Goal: Task Accomplishment & Management: Complete application form

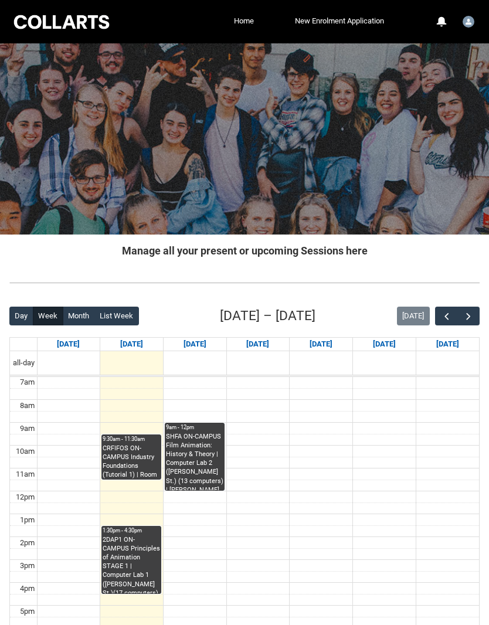
click at [243, 21] on link "Home" at bounding box center [244, 21] width 26 height 18
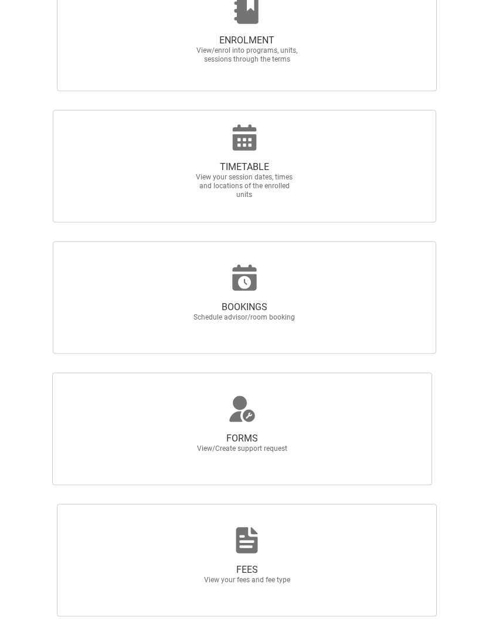
scroll to position [352, 0]
click at [320, 425] on span "FORMS View/Create support request" at bounding box center [242, 429] width 380 height 113
click at [5, 373] on input "FORMS View/Create support request" at bounding box center [4, 372] width 1 height 1
radio input "true"
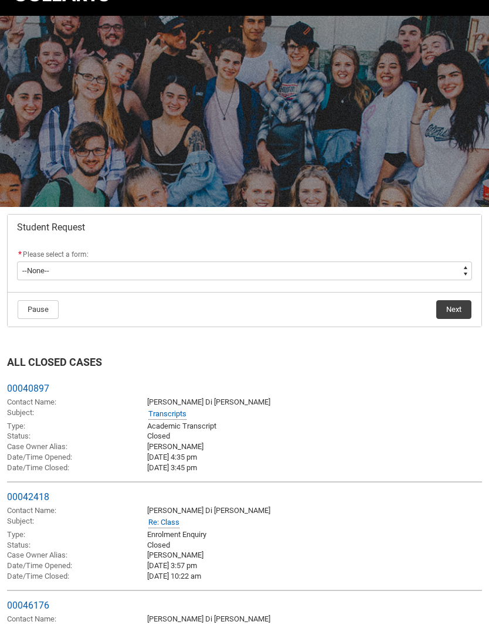
scroll to position [28, 0]
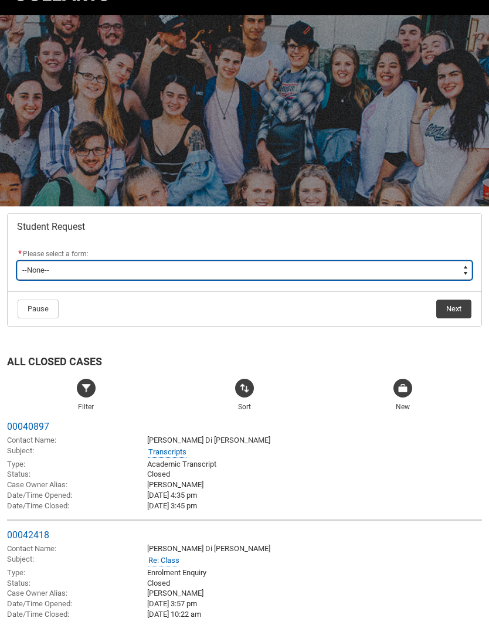
click at [445, 268] on select "--None-- Academic Transcript Application to Appeal Assignment Extension Change …" at bounding box center [244, 270] width 455 height 19
type lightning-select "Assignment_Extension_Choice"
select select "Assignment_Extension_Choice"
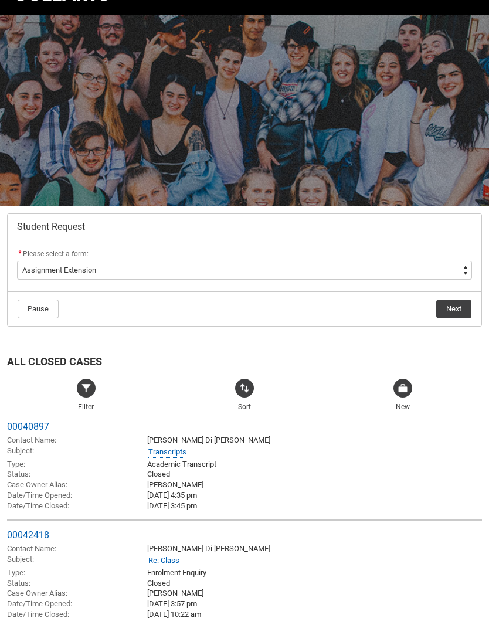
click at [452, 310] on button "Next" at bounding box center [453, 309] width 35 height 19
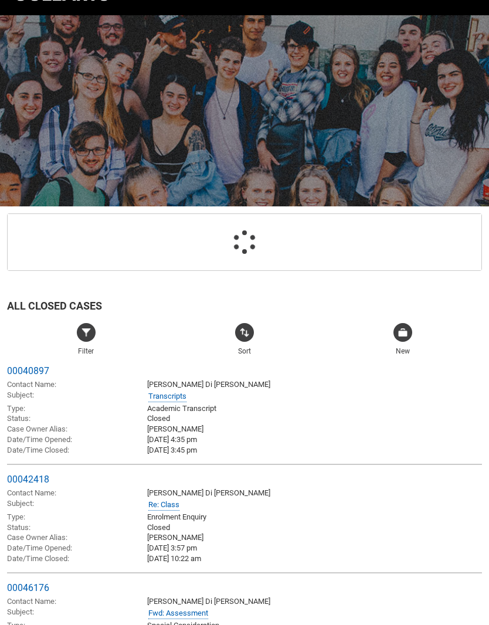
scroll to position [125, 0]
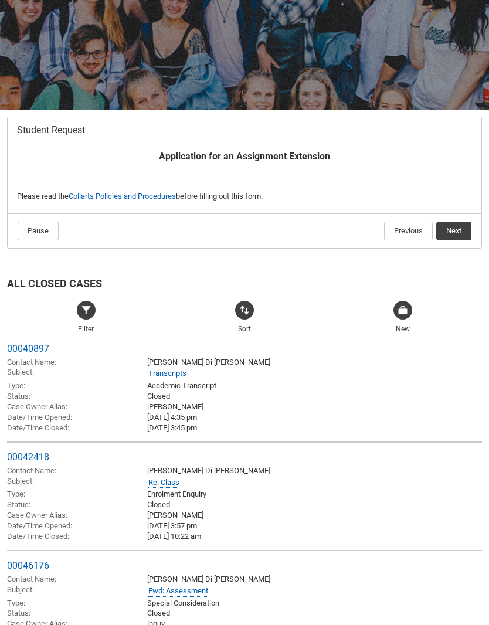
click at [451, 238] on button "Next" at bounding box center [453, 231] width 35 height 19
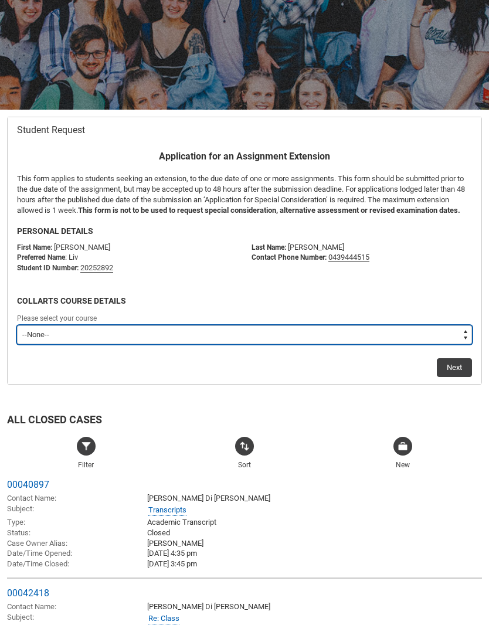
click at [449, 344] on select "--None-- Bachelor of 2D Animation" at bounding box center [244, 335] width 455 height 19
type lightning-select "recordPicklist_ProgramEnrollment.a0jOZ0000052QTNYA2"
select select "recordPicklist_ProgramEnrollment.a0jOZ0000052QTNYA2"
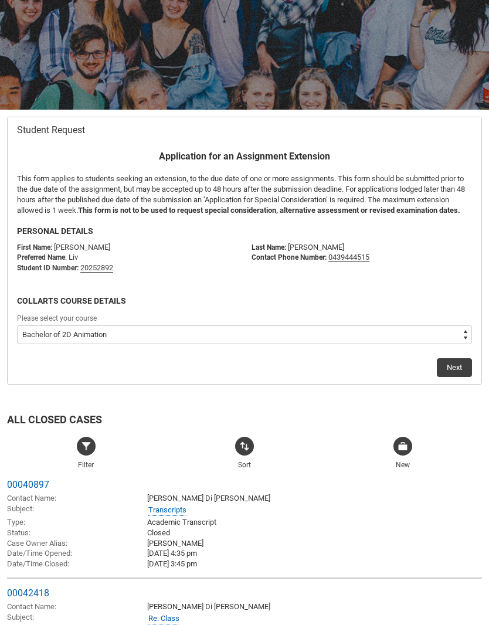
click at [452, 370] on button "Next" at bounding box center [454, 367] width 35 height 19
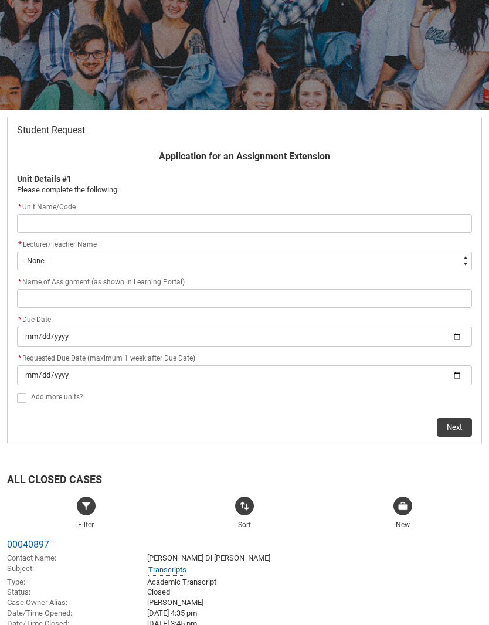
click at [270, 214] on input "Redu_Student_Request flow" at bounding box center [244, 223] width 455 height 19
type lightning-primitive-input-simple "F"
type input "F"
type lightning-primitive-input-simple "Fi"
type input "Fi"
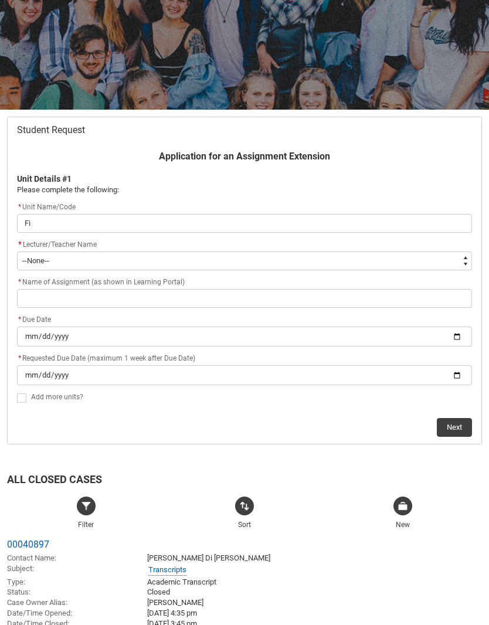
type lightning-primitive-input-simple "Fil"
type input "Fil"
type lightning-primitive-input-simple "Film"
type input "Film"
type lightning-primitive-input-simple "Film"
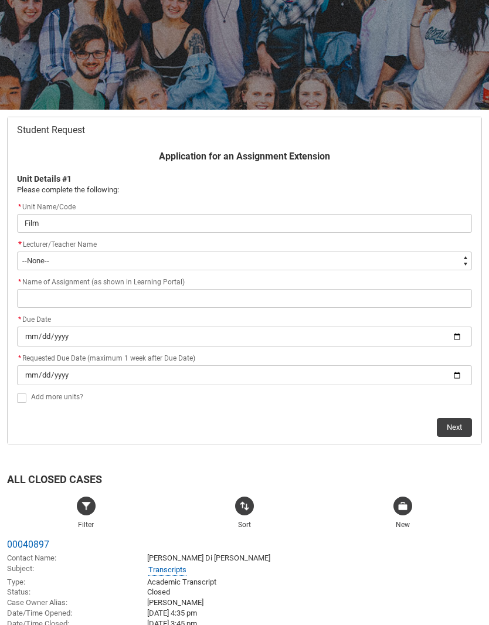
type input "Film"
type lightning-primitive-input-simple "Film A"
type input "Film A"
type lightning-primitive-input-simple "Film An"
type input "Film An"
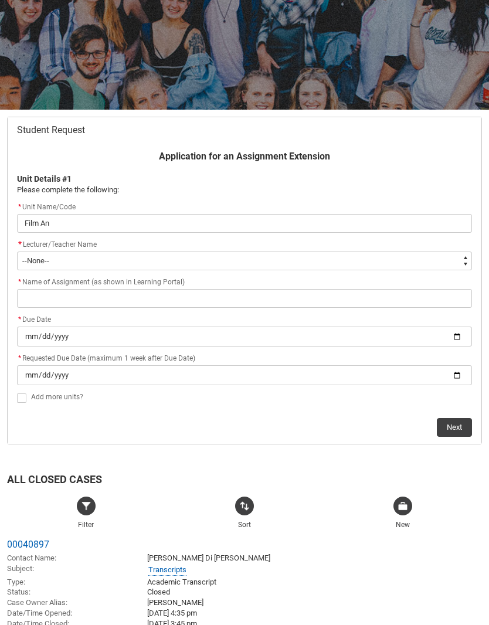
type lightning-primitive-input-simple "Film Ani"
type input "Film Ani"
type lightning-primitive-input-simple "Film Anim"
type input "Film Anim"
type lightning-primitive-input-simple "Film Animation"
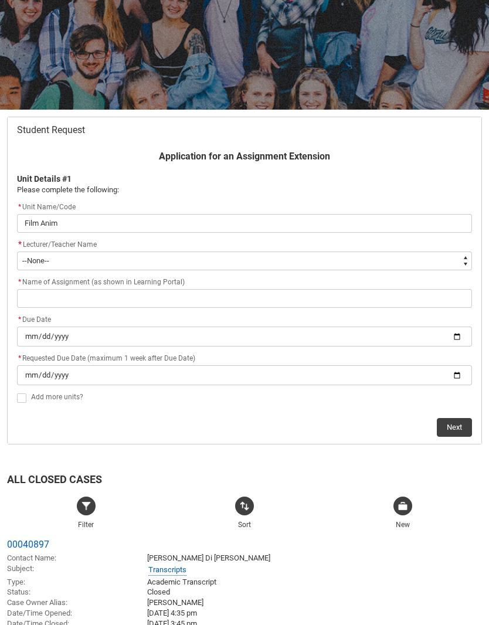
type input "Film Animation"
type lightning-primitive-input-simple "Film Animation"
type input "Film Animation"
type lightning-primitive-input-simple "Film Animation"
type input "Film Animation"
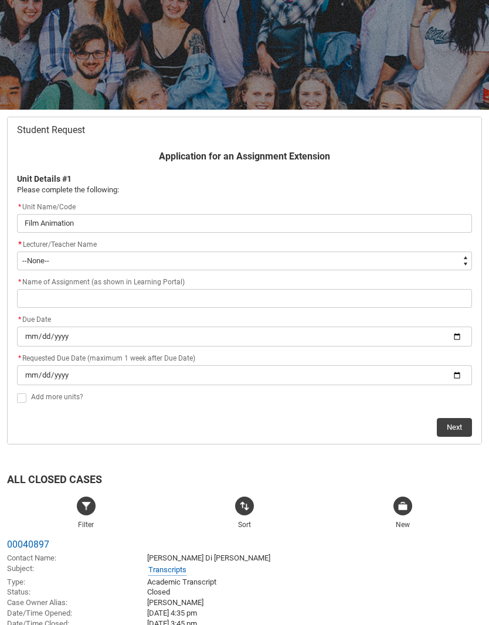
type lightning-primitive-input-simple "Film Animation:"
type input "Film Animation:"
type lightning-primitive-input-simple "Film Animation:"
type input "Film Animation:"
type lightning-primitive-input-simple "Film Animation: H"
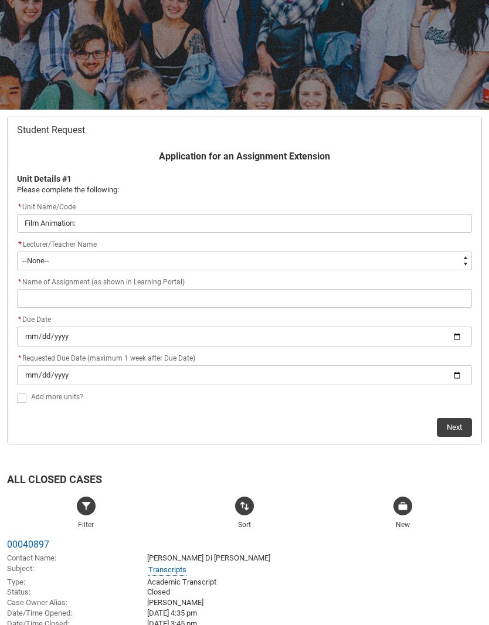
type input "Film Animation: H"
type lightning-primitive-input-simple "Film Animation: Hi"
type input "Film Animation: Hi"
type lightning-primitive-input-simple "Film Animation: His"
type input "Film Animation: His"
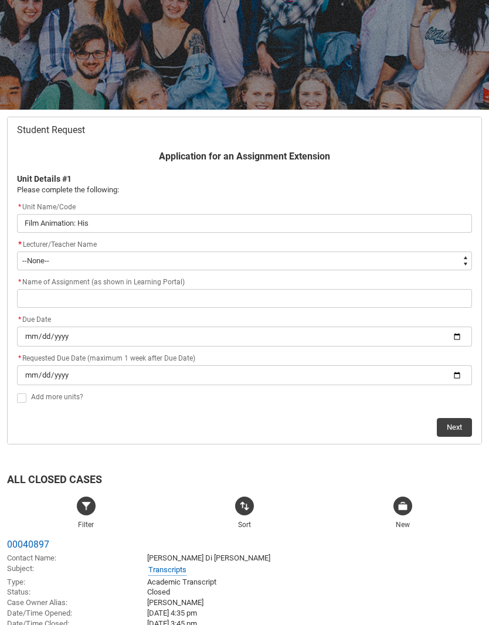
type lightning-primitive-input-simple "Film Animation: Hist"
type input "Film Animation: Hist"
type lightning-primitive-input-simple "Film Animation: Histo"
type input "Film Animation: Histo"
type lightning-primitive-input-simple "Film Animation: Histor"
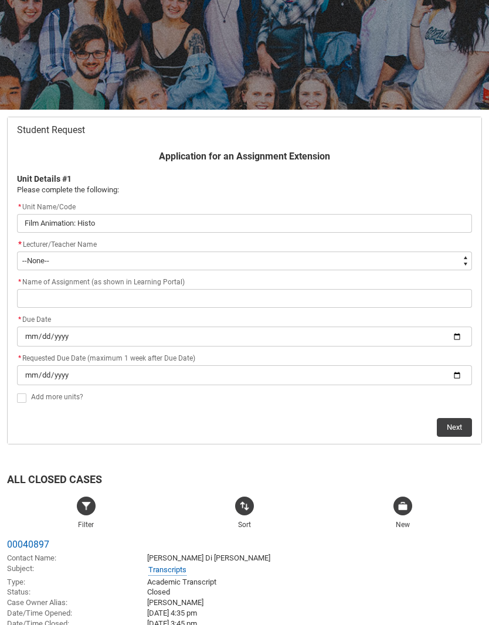
type input "Film Animation: Histor"
type lightning-primitive-input-simple "Film Animation: History"
type input "Film Animation: History"
type lightning-primitive-input-simple "Film Animation: History"
type input "Film Animation: History"
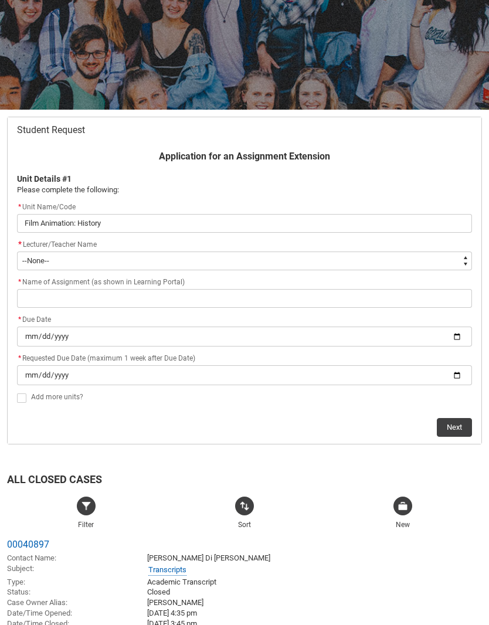
type lightning-primitive-input-simple "Film Animation: History a"
type input "Film Animation: History a"
type lightning-primitive-input-simple "Film Animation: History an"
type input "Film Animation: History an"
type lightning-primitive-input-simple "Film Animation: History and"
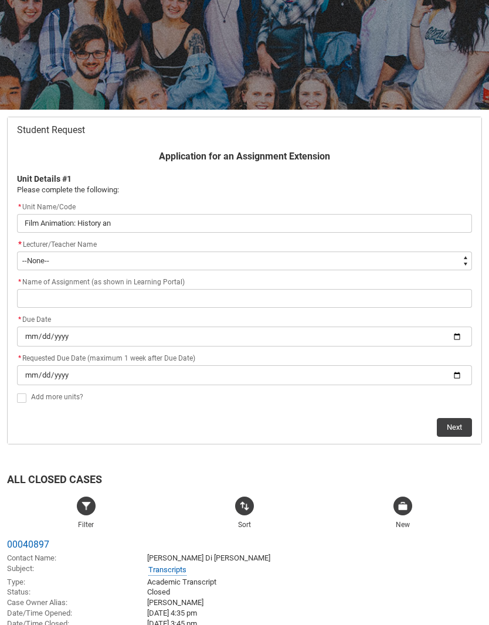
type input "Film Animation: History and"
type lightning-primitive-input-simple "Film Animation: History and"
type input "Film Animation: History and"
type lightning-primitive-input-simple "Film Animation: History and T"
type input "Film Animation: History and T"
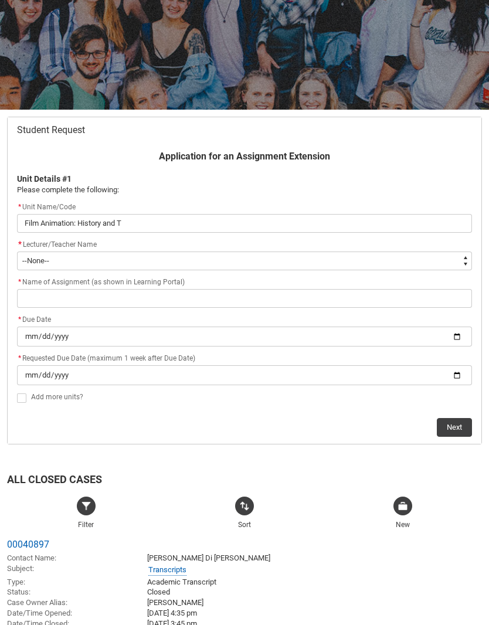
type lightning-primitive-input-simple "Film Animation: History and Th"
type input "Film Animation: History and Th"
type lightning-primitive-input-simple "Film Animation: History and The"
type input "Film Animation: History and The"
type lightning-primitive-input-simple "Film Animation: History and Theo"
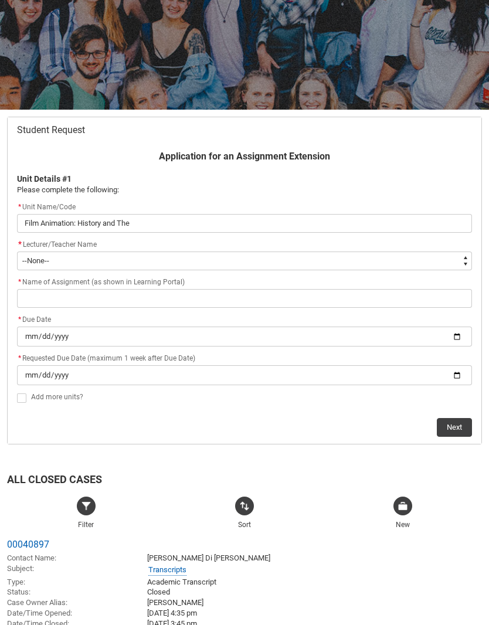
type input "Film Animation: History and Theo"
type lightning-primitive-input-simple "Film Animation: History and Theor"
type input "Film Animation: History and Theor"
type lightning-primitive-input-simple "Film Animation: History and Theory"
type input "Film Animation: History and Theory"
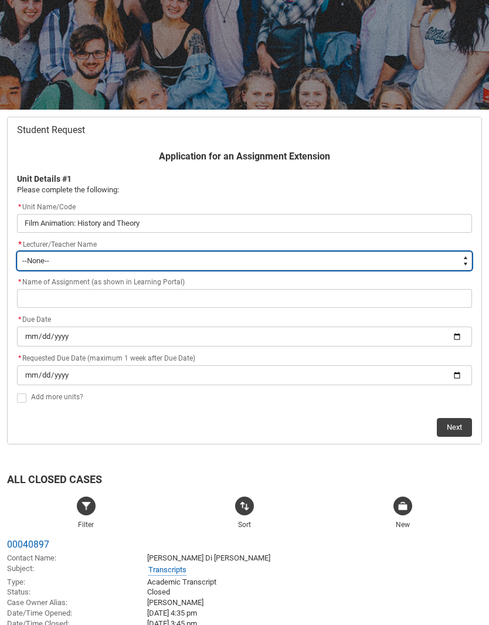
click at [269, 252] on select "--None-- [PERSON_NAME] [PERSON_NAME] [PERSON_NAME] [PERSON_NAME] [PERSON_NAME] …" at bounding box center [244, 261] width 455 height 19
type lightning-select "Faculty_NamefromAtoM.003OZ00000PPdB3YAL"
select select "Faculty_NamefromAtoM.003OZ00000PPdB3YAL"
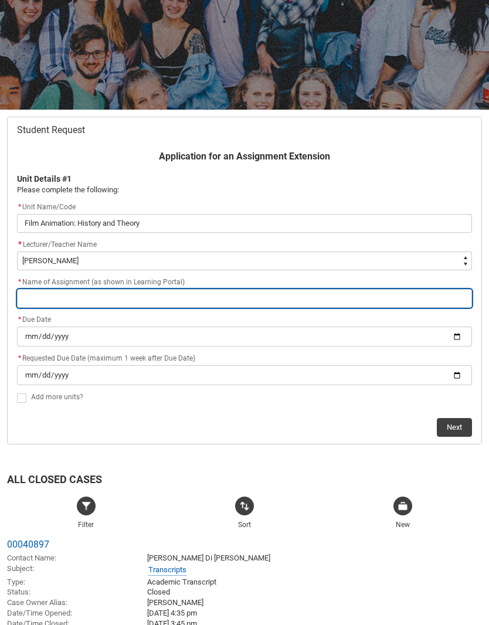
click at [177, 292] on input "Redu_Student_Request flow" at bounding box center [244, 298] width 455 height 19
type lightning-primitive-input-simple "P"
type input "P"
type lightning-primitive-input-simple "Pr"
type input "Pr"
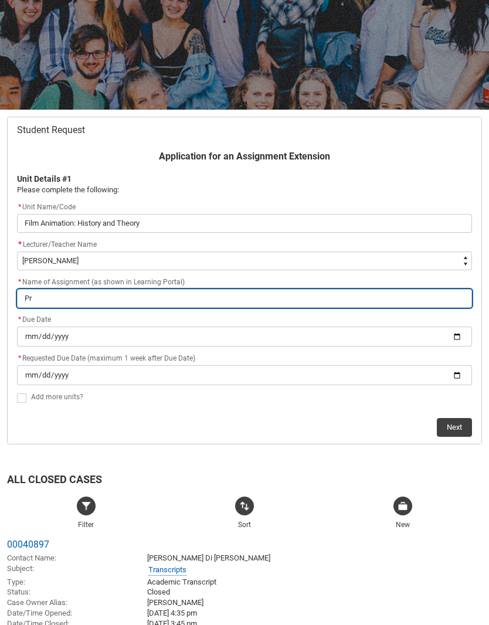
type lightning-primitive-input-simple "Pre"
type input "Pre"
type lightning-primitive-input-simple "Pres"
type input "Pres"
type lightning-primitive-input-simple "Prese"
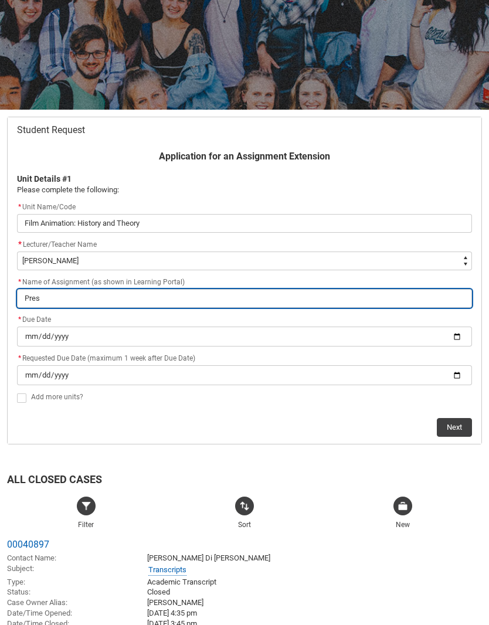
type input "Prese"
type lightning-primitive-input-simple "Presen"
type input "Presen"
type lightning-primitive-input-simple "Present"
type input "Present"
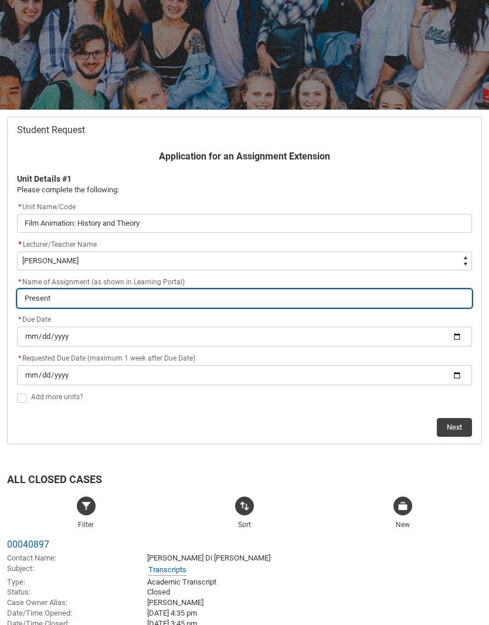
type lightning-primitive-input-simple "Present"
type input "Present"
type lightning-primitive-input-simple "Present"
type input "Present"
type lightning-primitive-input-simple "Presenta"
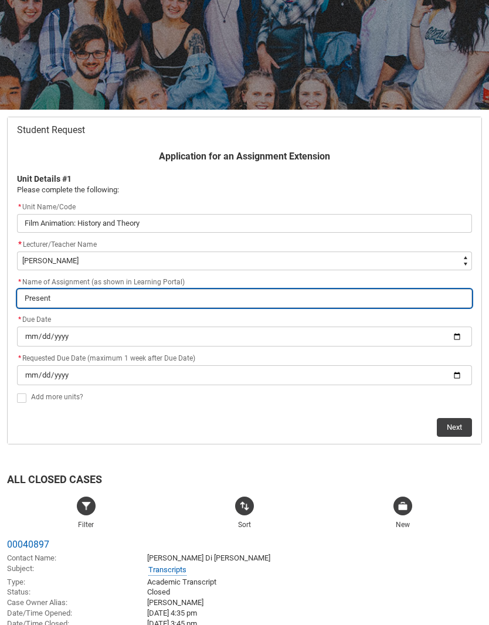
type input "Presenta"
type lightning-primitive-input-simple "Presentat"
type input "Presentat"
type lightning-primitive-input-simple "Presentation"
type input "Presentation"
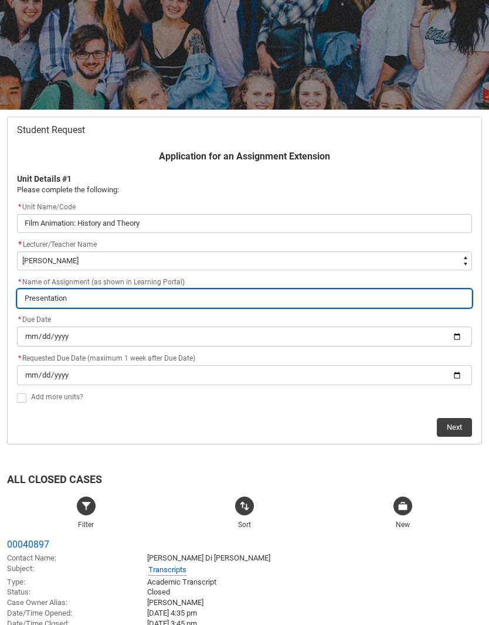
type lightning-primitive-input-simple "Presentation"
type input "Presentation"
type lightning-primitive-input-simple "Presentation"
type input "Presentation"
type lightning-primitive-input-simple "Presentation,"
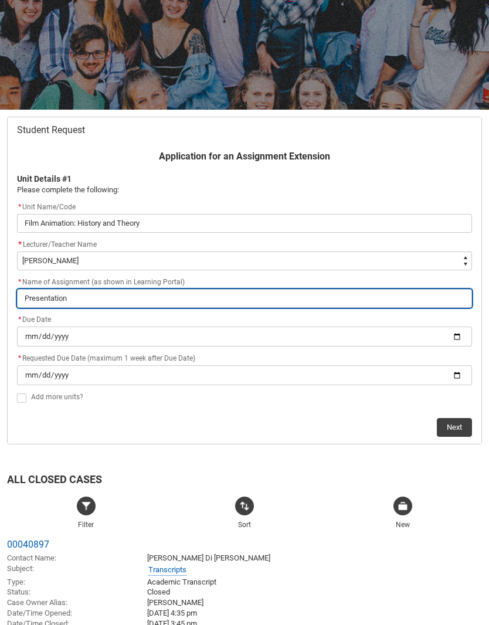
type input "Presentation,"
type lightning-primitive-input-simple "Presentation,"
type input "Presentation,"
type lightning-primitive-input-simple "Presentation, I"
type input "Presentation, I"
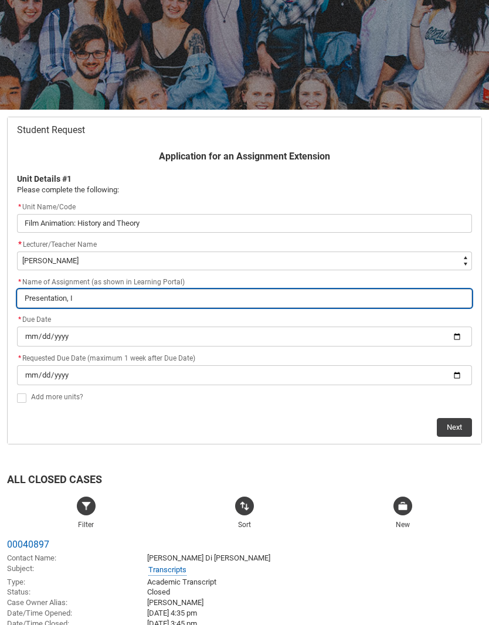
type lightning-primitive-input-simple "Presentation, In"
type input "Presentation, In"
type lightning-primitive-input-simple "Presentation, Inv"
type input "Presentation, Inv"
type lightning-primitive-input-simple "Presentation, Inve"
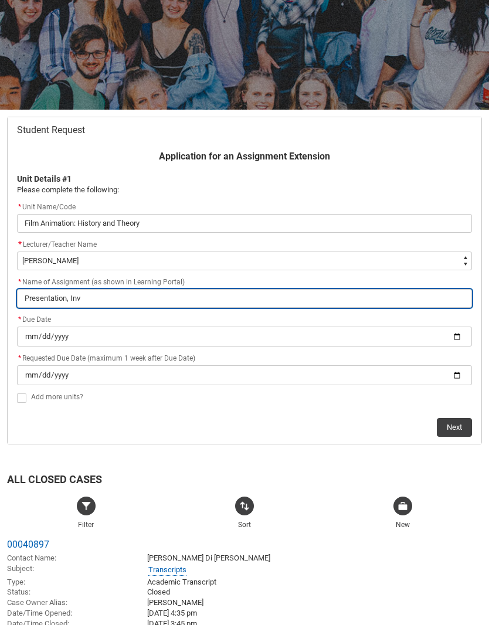
type input "Presentation, Inve"
type lightning-primitive-input-simple "Presentation, Inves"
type input "Presentation, Inves"
type lightning-primitive-input-simple "Presentation, Invest"
type input "Presentation, Invest"
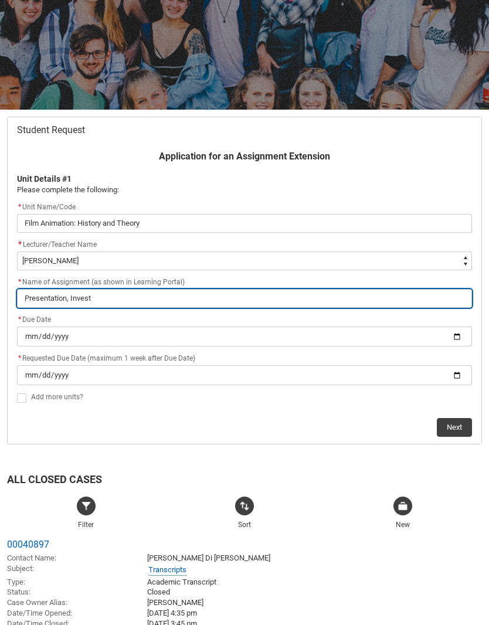
type lightning-primitive-input-simple "Presentation, Investigation"
type input "Presentation, Investigation"
type lightning-primitive-input-simple "Presentation, Investigation"
type input "Presentation, Investigation"
type lightning-primitive-input-simple "Presentation, Investigation"
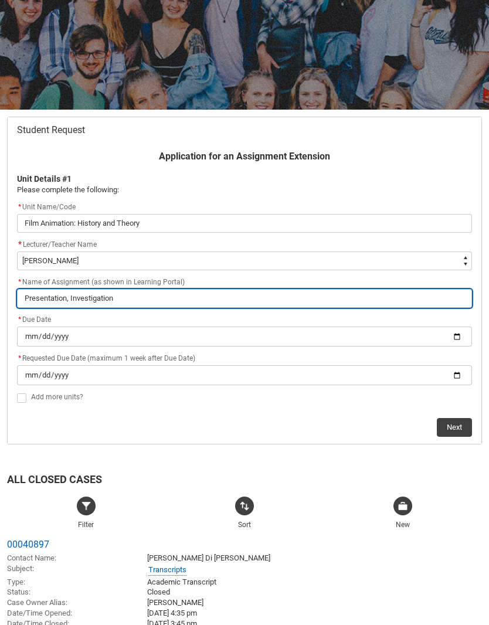
type input "Presentation, Investigation"
type lightning-primitive-input-simple "Presentation, Investigatio"
type input "Presentation, Investigatio"
type lightning-primitive-input-simple "Presentation, Investigati"
type input "Presentation, Investigati"
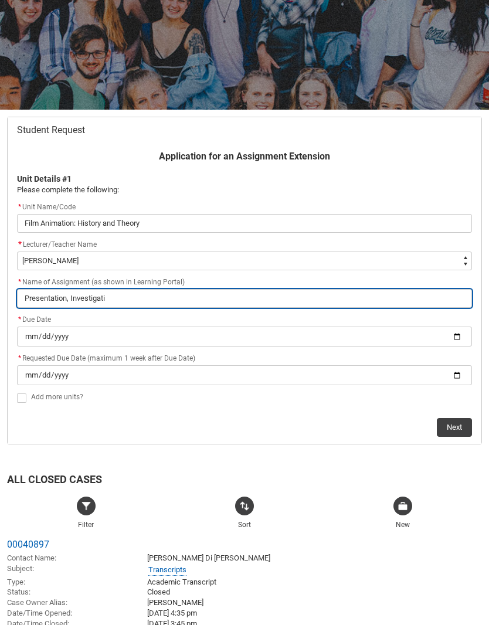
type lightning-primitive-input-simple "Presentation, Investigat"
type input "Presentation, Investigat"
type lightning-primitive-input-simple "Presentation, Investigate"
type input "Presentation, Investigate"
type lightning-primitive-input-simple "Presentation, Investigate"
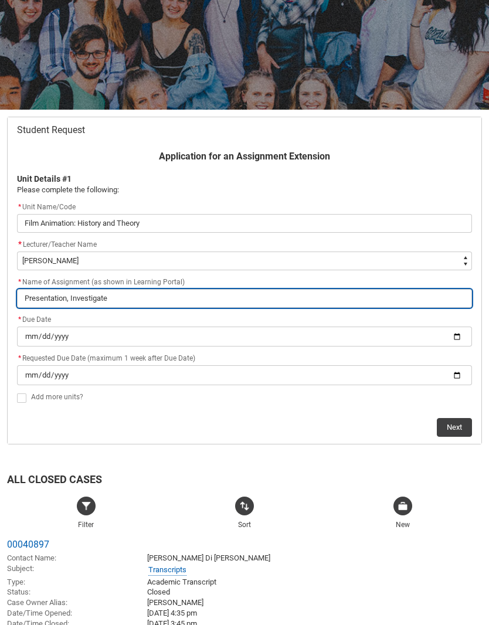
type input "Presentation, Investigate"
type lightning-primitive-input-simple "Presentation, Investigate a"
type input "Presentation, Investigate a"
type lightning-primitive-input-simple "Presentation, Investigate an"
type input "Presentation, Investigate an"
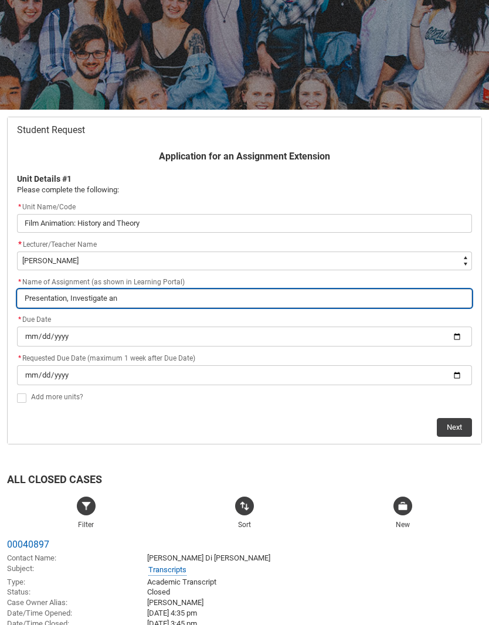
type lightning-primitive-input-simple "Presentation, Investigate an"
type input "Presentation, Investigate an"
type lightning-primitive-input-simple "Presentation, Investigate an A"
type input "Presentation, Investigate an A"
type lightning-primitive-input-simple "Presentation, Investigate an An"
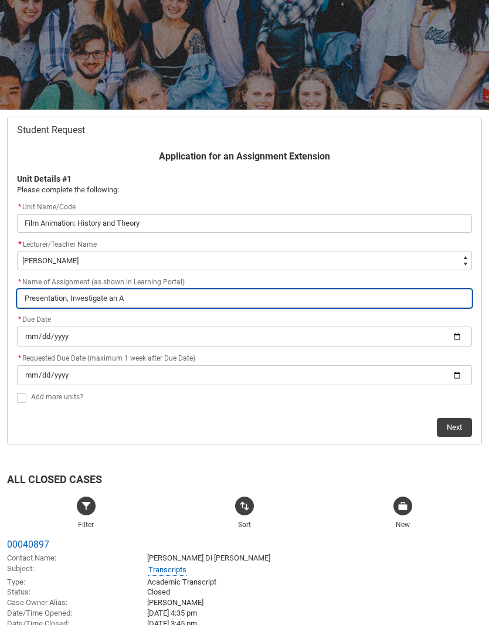
type input "Presentation, Investigate an An"
type lightning-primitive-input-simple "Presentation, Investigate an Ani"
type input "Presentation, Investigate an Ani"
type lightning-primitive-input-simple "Presentation, Investigate an Anim"
type input "Presentation, Investigate an Anim"
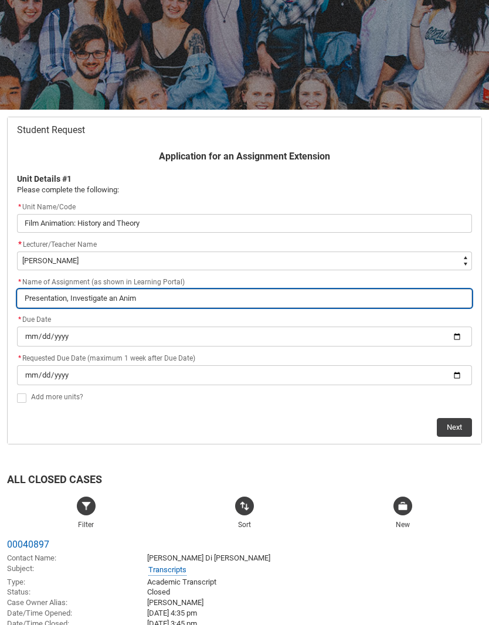
type lightning-primitive-input-simple "Presentation, Investigate an Animation"
type input "Presentation, Investigate an Animation"
type lightning-primitive-input-simple "Presentation, Investigate an Animation"
type input "Presentation, Investigate an Animation"
type lightning-primitive-input-simple "Presentation, Investigate an Animation T"
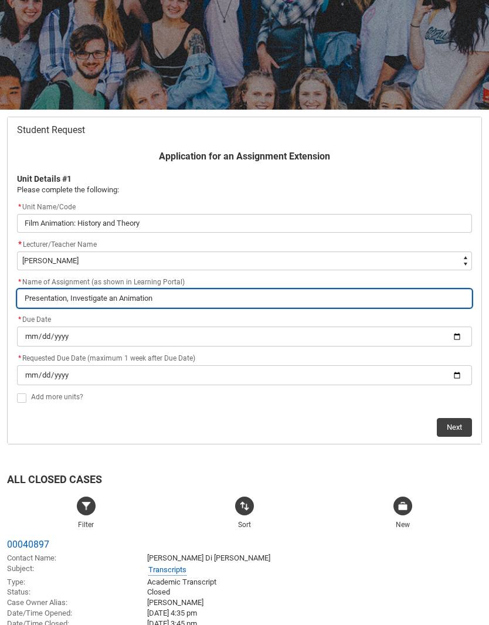
type input "Presentation, Investigate an Animation T"
type lightning-primitive-input-simple "Presentation, Investigate an Animation Te"
type input "Presentation, Investigate an Animation Te"
type lightning-primitive-input-simple "Presentation, Investigate an Animation Tec"
type input "Presentation, Investigate an Animation Tec"
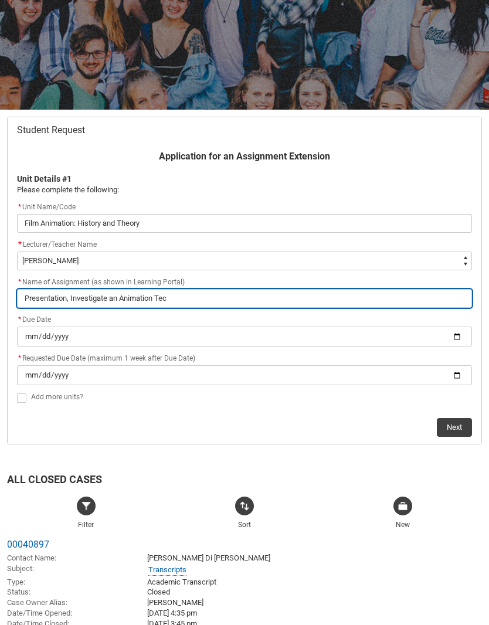
type lightning-primitive-input-simple "Presentation, Investigate an Animation Tech"
type input "Presentation, Investigate an Animation Tech"
type lightning-primitive-input-simple "Presentation, Investigate an Animation Technique"
type input "Presentation, Investigate an Animation Technique"
type lightning-primitive-input-simple "Presentation, Investigate an Animation Technique"
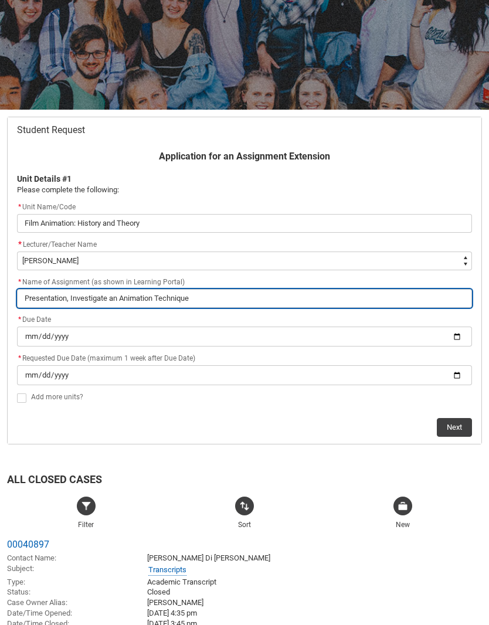
type input "Presentation, Investigate an Animation Technique"
type lightning-primitive-input-simple "Presentation, Investigate an Animation Technique o"
type input "Presentation, Investigate an Animation Technique o"
type lightning-primitive-input-simple "Presentation, Investigate an Animation Technique or"
type input "Presentation, Investigate an Animation Technique or"
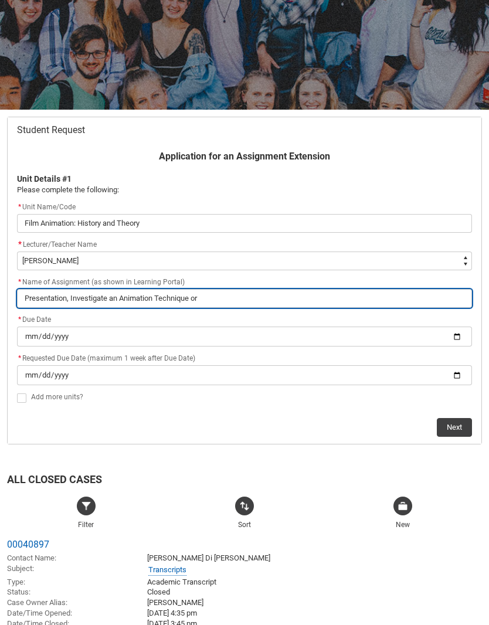
type lightning-primitive-input-simple "Presentation, Investigate an Animation Technique or"
type input "Presentation, Investigate an Animation Technique or"
type lightning-primitive-input-simple "Presentation, Investigate an Animation Technique or a"
type input "Presentation, Investigate an Animation Technique or a"
type lightning-primitive-input-simple "Presentation, Investigate an Animation Technique or as"
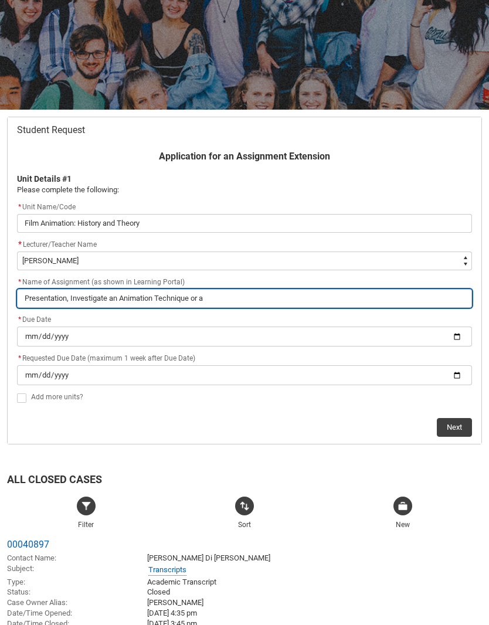
type input "Presentation, Investigate an Animation Technique or as"
type lightning-primitive-input-simple "Presentation, Investigate an Animation Technique or a"
type input "Presentation, Investigate an Animation Technique or a"
type lightning-primitive-input-simple "Presentation, Investigate an Animation Technique or"
type input "Presentation, Investigate an Animation Technique or"
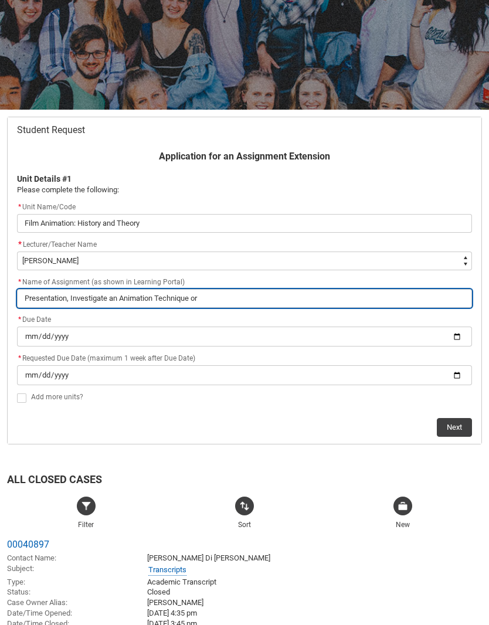
type lightning-primitive-input-simple "Presentation, Investigate an Animation Technique or S"
type input "Presentation, Investigate an Animation Technique or S"
type lightning-primitive-input-simple "Presentation, Investigate an Animation Technique or St"
type input "Presentation, Investigate an Animation Technique or St"
type lightning-primitive-input-simple "Presentation, Investigate an Animation Technique or Sty"
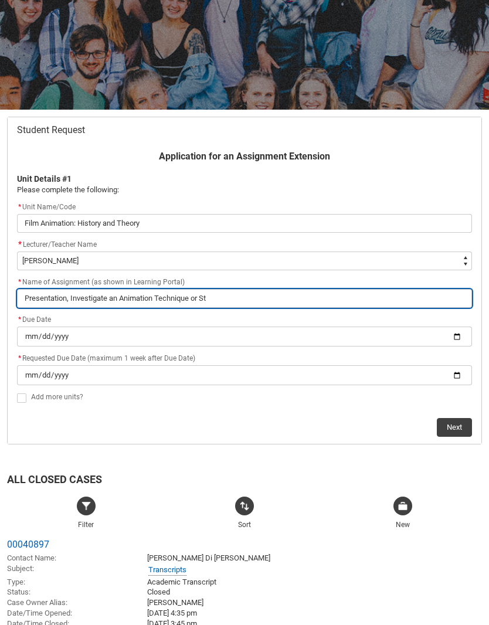
type input "Presentation, Investigate an Animation Technique or Sty"
type lightning-primitive-input-simple "Presentation, Investigate an Animation Technique or Styl"
type input "Presentation, Investigate an Animation Technique or Styl"
type lightning-primitive-input-simple "Presentation, Investigate an Animation Technique or Style"
type input "Presentation, Investigate an Animation Technique or Style"
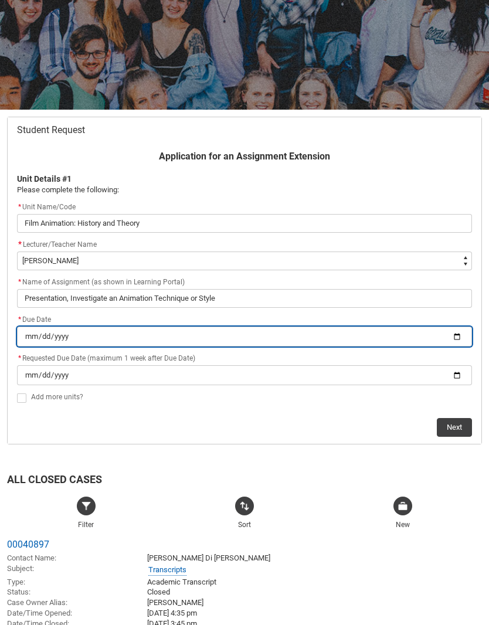
click at [219, 332] on input "Redu_Student_Request flow" at bounding box center [244, 337] width 455 height 20
type lightning-primitive-input-simple "[DATE]"
type input "[DATE]"
type lightning-primitive-input-simple "[DATE]"
type input "[DATE]"
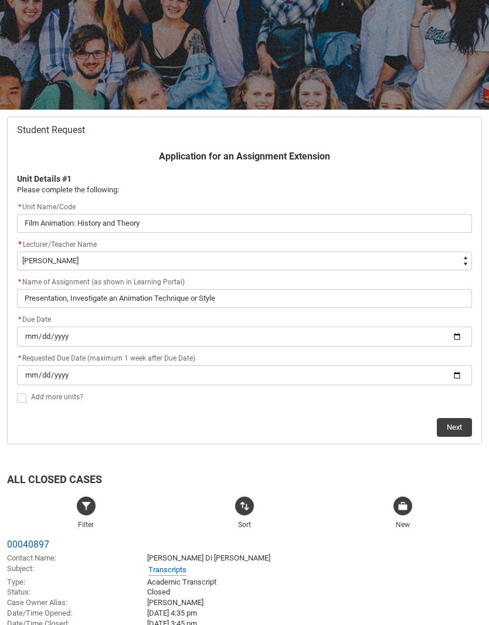
click at [292, 358] on div "* Requested Due Date (maximum 1 week after Due Date)" at bounding box center [244, 358] width 455 height 14
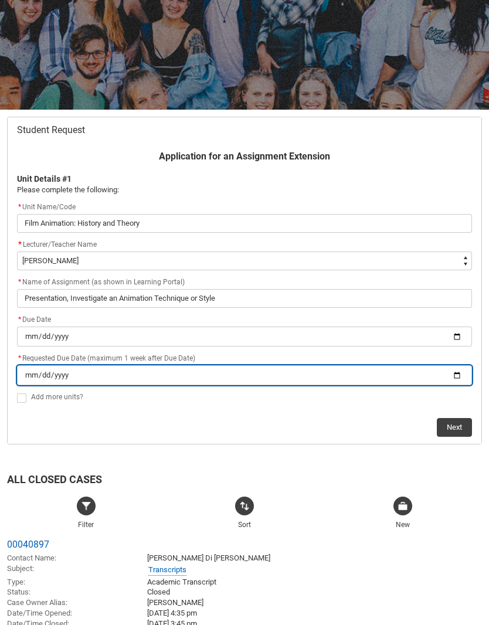
click at [273, 370] on input "Redu_Student_Request flow" at bounding box center [244, 375] width 455 height 20
type lightning-primitive-input-simple "[DATE]"
type input "[DATE]"
type lightning-primitive-input-simple "[DATE]"
type input "[DATE]"
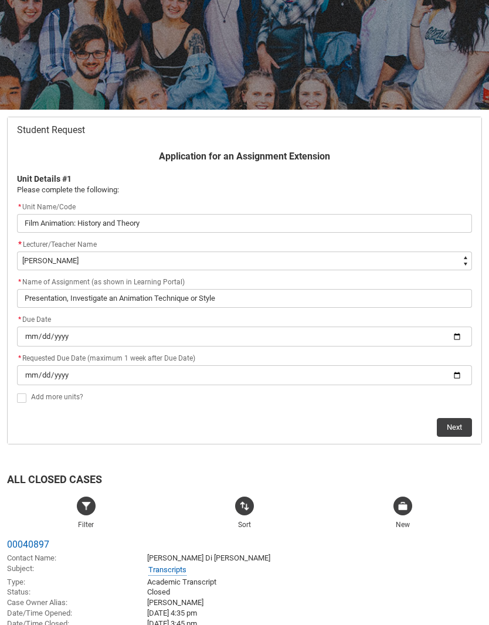
click at [461, 418] on button "Next" at bounding box center [454, 427] width 35 height 19
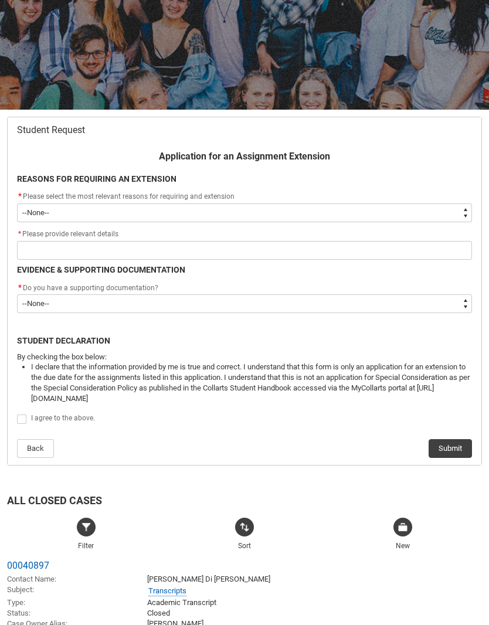
click at [455, 211] on select "--None-- Medical Reasons Work obligations Family obligations Academic Difficult…" at bounding box center [244, 213] width 455 height 19
type lightning-select "choice_WithdrawEnrolment_Reason_Family"
select select "choice_WithdrawEnrolment_Reason_Family"
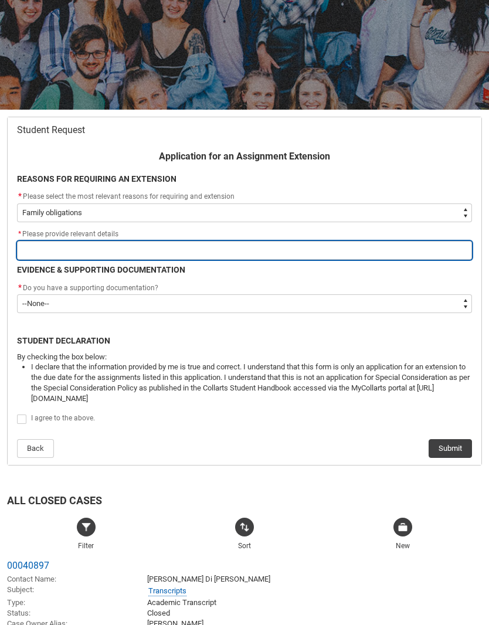
click at [369, 257] on input "Redu_Student_Request flow" at bounding box center [244, 250] width 455 height 19
type lightning-primitive-input-simple "D"
type input "D"
type lightning-primitive-input-simple "Da"
type input "Da"
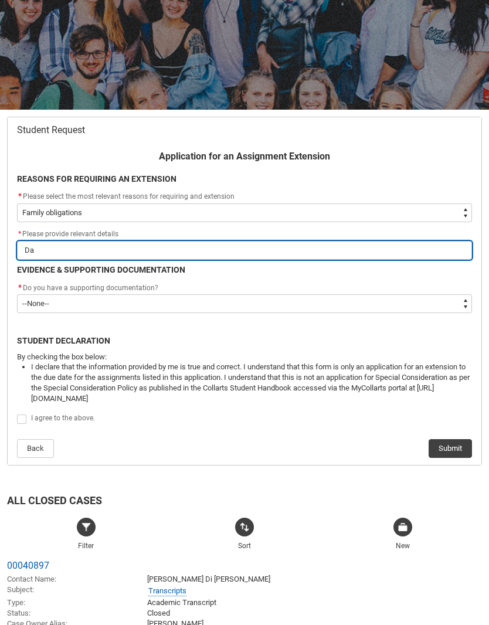
type lightning-primitive-input-simple "Dad"
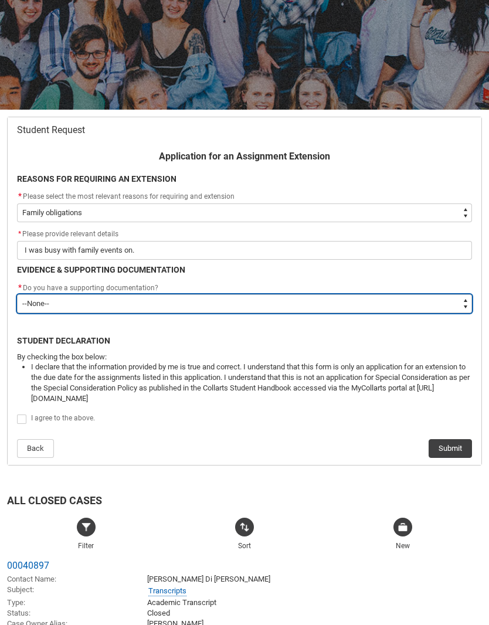
click at [302, 299] on select "--None-- Yes No" at bounding box center [244, 304] width 455 height 19
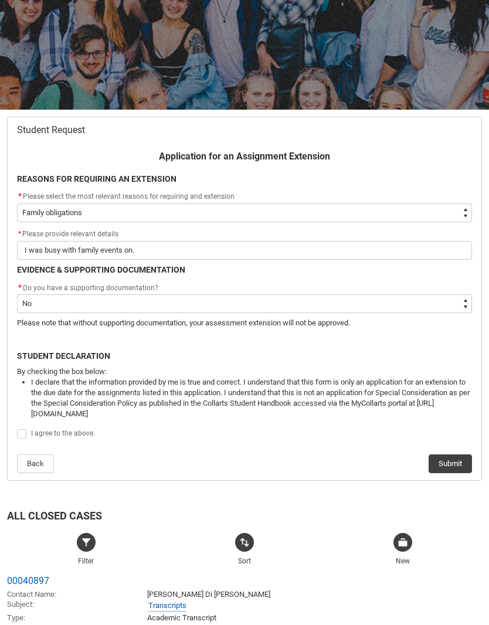
click at [25, 429] on span "Redu_Student_Request flow" at bounding box center [21, 433] width 9 height 9
click at [17, 429] on input "Redu_Student_Request flow" at bounding box center [16, 428] width 1 height 1
click at [462, 455] on button "Submit" at bounding box center [450, 464] width 43 height 19
